Goal: Task Accomplishment & Management: Manage account settings

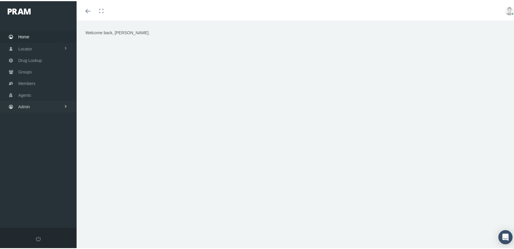
drag, startPoint x: 24, startPoint y: 100, endPoint x: 27, endPoint y: 108, distance: 9.1
click at [24, 100] on span "Admin" at bounding box center [24, 105] width 12 height 11
click at [52, 200] on span "Eligibility File Uploads" at bounding box center [44, 205] width 40 height 10
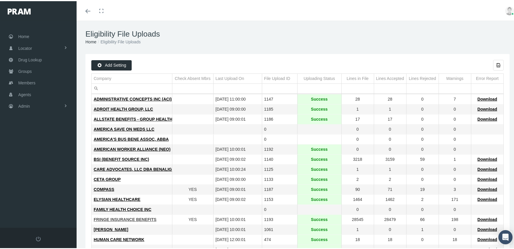
click at [118, 219] on span "FRINGE INSURANCE BENEFITS" at bounding box center [125, 218] width 63 height 5
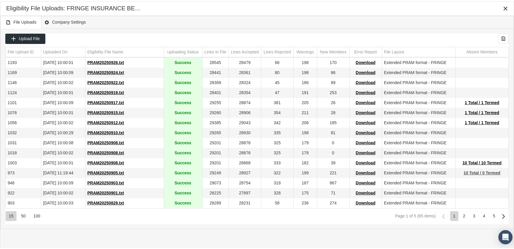
click at [489, 172] on span "10 Total / 0 Termed" at bounding box center [482, 171] width 37 height 5
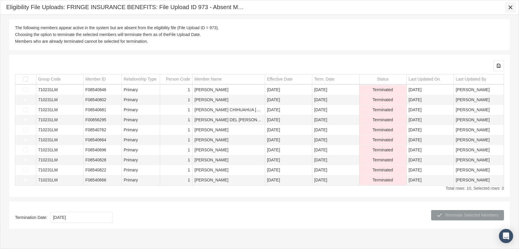
click at [509, 6] on icon "Close" at bounding box center [509, 7] width 5 height 5
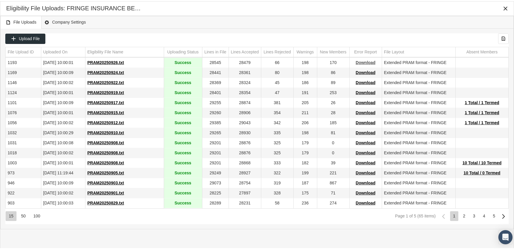
click at [364, 62] on span "Download" at bounding box center [366, 61] width 20 height 5
drag, startPoint x: 344, startPoint y: 20, endPoint x: 347, endPoint y: 19, distance: 3.2
click at [344, 20] on div "File Uploads Company Settings" at bounding box center [257, 21] width 514 height 13
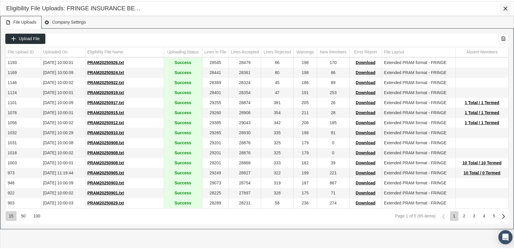
click at [504, 6] on icon "Close" at bounding box center [505, 7] width 5 height 5
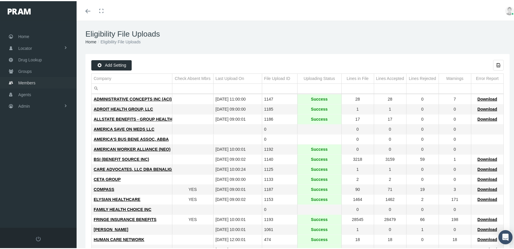
click at [23, 78] on span "Members" at bounding box center [26, 81] width 17 height 11
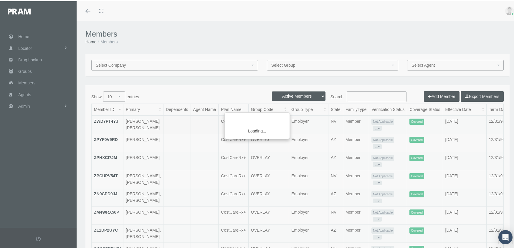
click at [279, 96] on div "Loading..." at bounding box center [257, 124] width 514 height 249
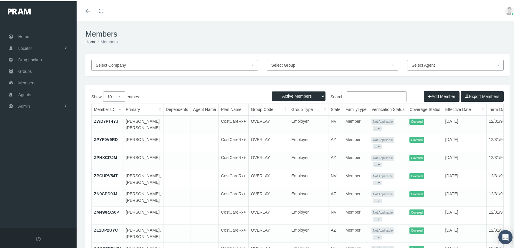
click at [286, 95] on select "Active Members Terminated Members Active & Terminated" at bounding box center [299, 94] width 54 height 9
select select "3"
click at [272, 90] on select "Active Members Terminated Members Active & Terminated" at bounding box center [299, 94] width 54 height 9
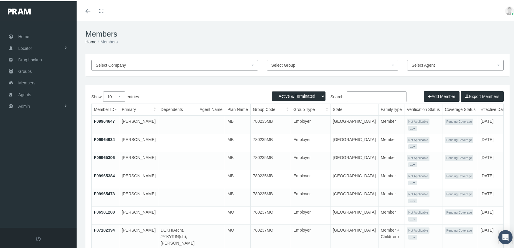
click at [366, 95] on input "Search:" at bounding box center [377, 95] width 60 height 11
paste input "F09040131"
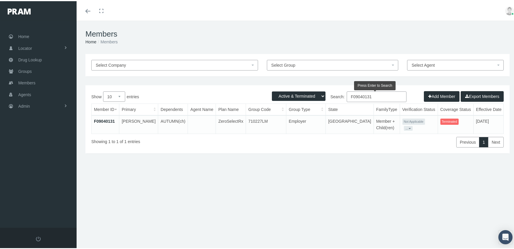
type input "F09040131"
click at [102, 119] on link "F09040131" at bounding box center [104, 120] width 21 height 5
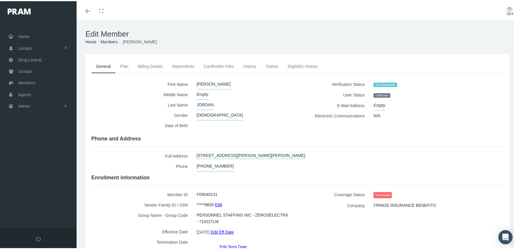
click at [230, 241] on link "Edit Term Date" at bounding box center [233, 245] width 27 height 9
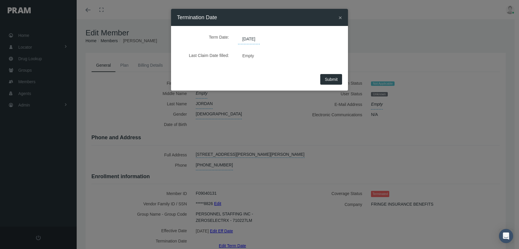
click at [258, 38] on span "[DATE]" at bounding box center [249, 39] width 22 height 10
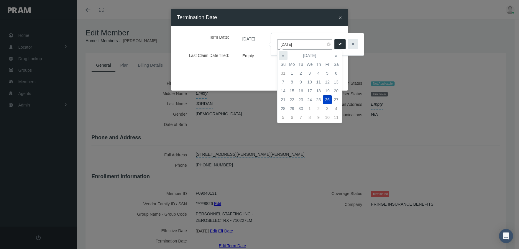
click at [282, 53] on th "«" at bounding box center [282, 55] width 9 height 9
click at [281, 110] on td "27" at bounding box center [282, 108] width 9 height 9
type input "[DATE]"
click at [338, 45] on icon "submit" at bounding box center [340, 44] width 4 height 6
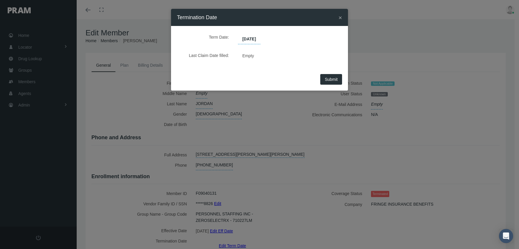
click at [330, 80] on span "Submit" at bounding box center [330, 79] width 13 height 5
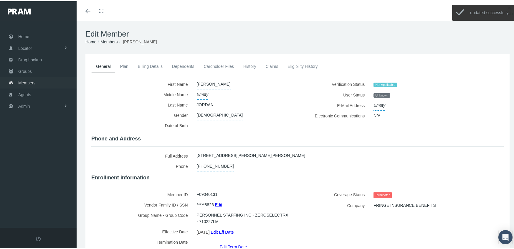
click at [30, 76] on span "Members" at bounding box center [26, 81] width 17 height 11
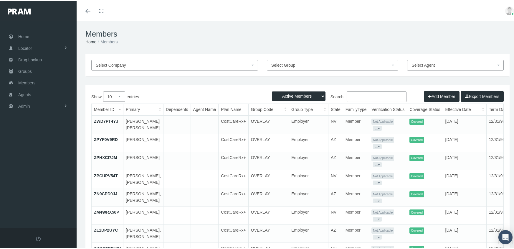
drag, startPoint x: 304, startPoint y: 95, endPoint x: 304, endPoint y: 98, distance: 3.5
click at [304, 95] on select "Active Members Terminated Members Active & Terminated" at bounding box center [299, 94] width 54 height 9
select select "3"
click at [272, 90] on select "Active Members Terminated Members Active & Terminated" at bounding box center [299, 94] width 54 height 9
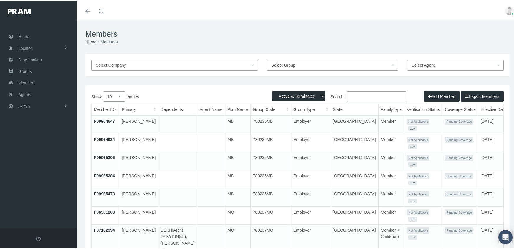
click at [364, 96] on input "Search:" at bounding box center [377, 95] width 60 height 11
paste input "F08628310"
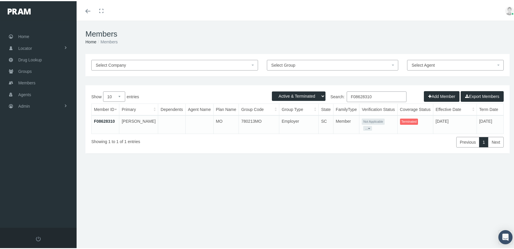
type input "F08628310"
click at [97, 118] on link "F08628310" at bounding box center [104, 120] width 21 height 5
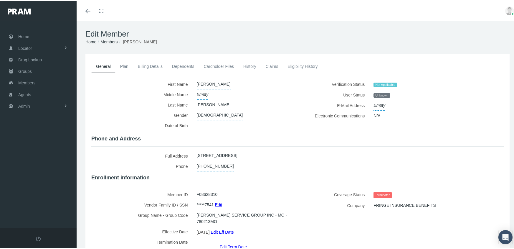
click at [238, 241] on link "Edit Term Date" at bounding box center [233, 245] width 27 height 9
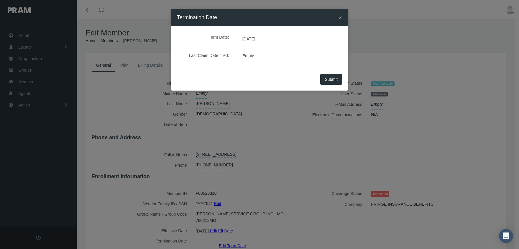
click at [250, 37] on span "[DATE]" at bounding box center [249, 39] width 22 height 10
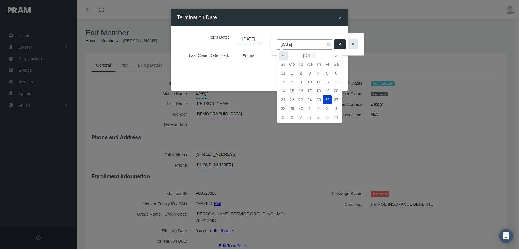
click at [283, 55] on th "«" at bounding box center [282, 55] width 9 height 9
click at [282, 106] on td "27" at bounding box center [282, 108] width 9 height 9
type input "[DATE]"
click at [339, 41] on button "submit" at bounding box center [339, 44] width 11 height 10
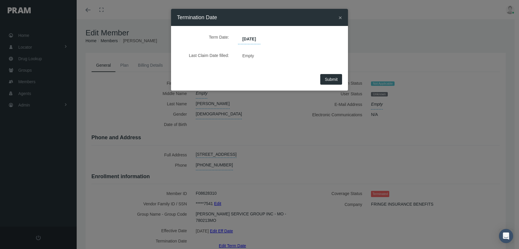
click at [338, 78] on button "Submit" at bounding box center [331, 79] width 22 height 11
